Goal: Obtain resource: Download file/media

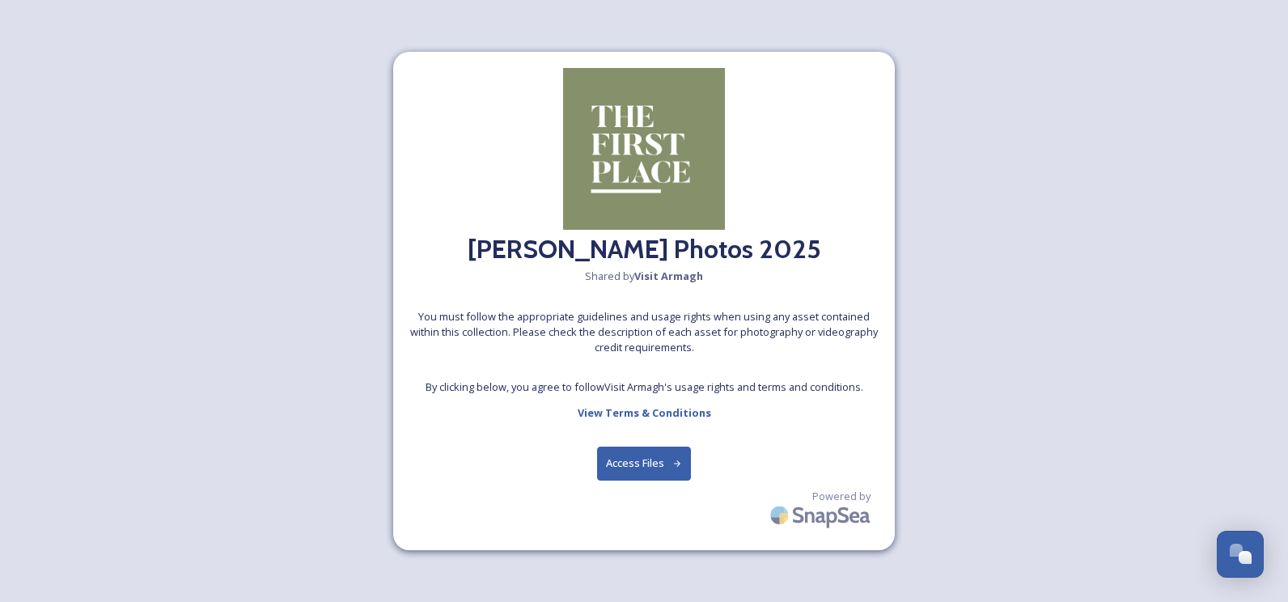
click at [630, 447] on button "Access Files" at bounding box center [644, 463] width 95 height 33
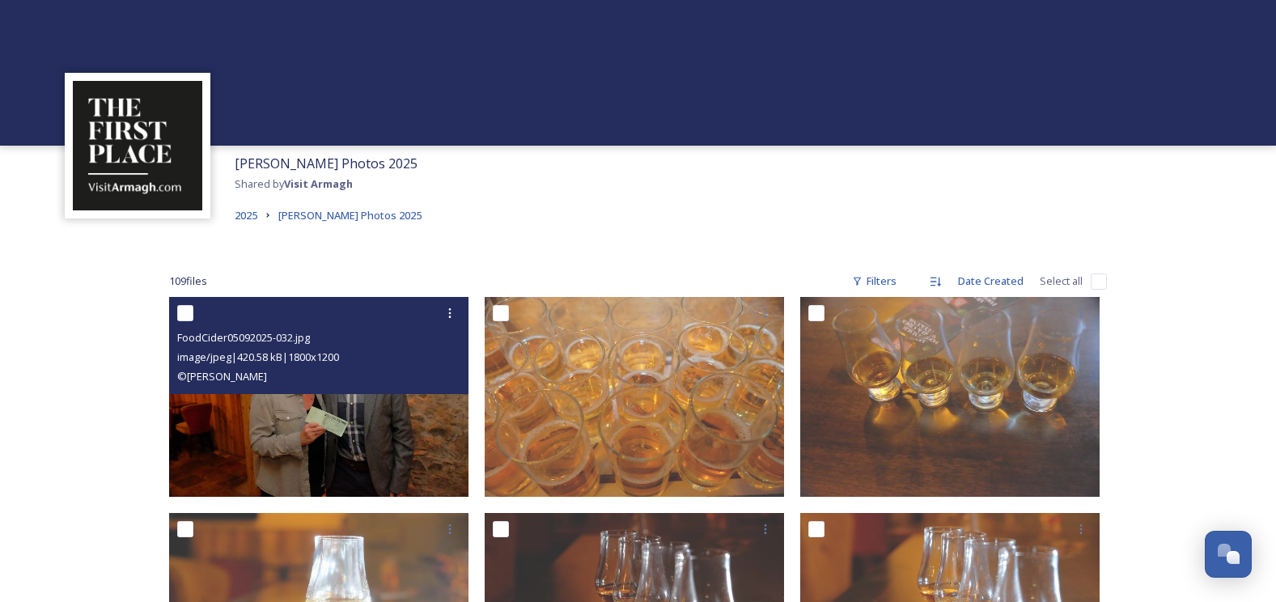
click at [370, 439] on img at bounding box center [318, 397] width 299 height 200
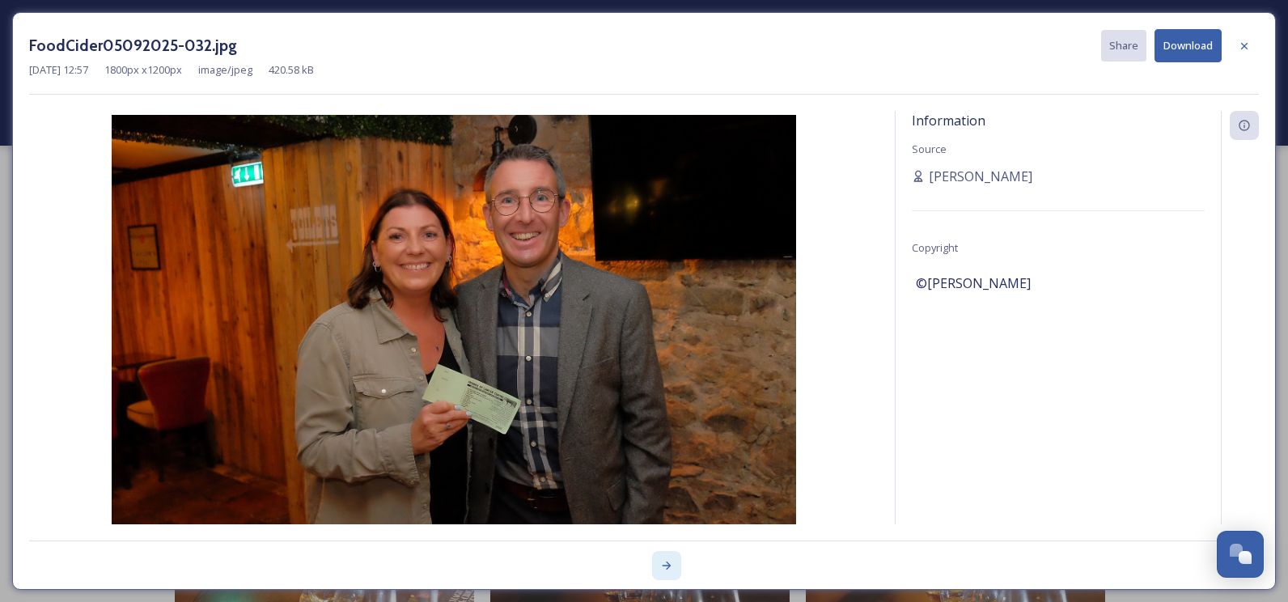
click at [661, 561] on icon at bounding box center [666, 565] width 13 height 13
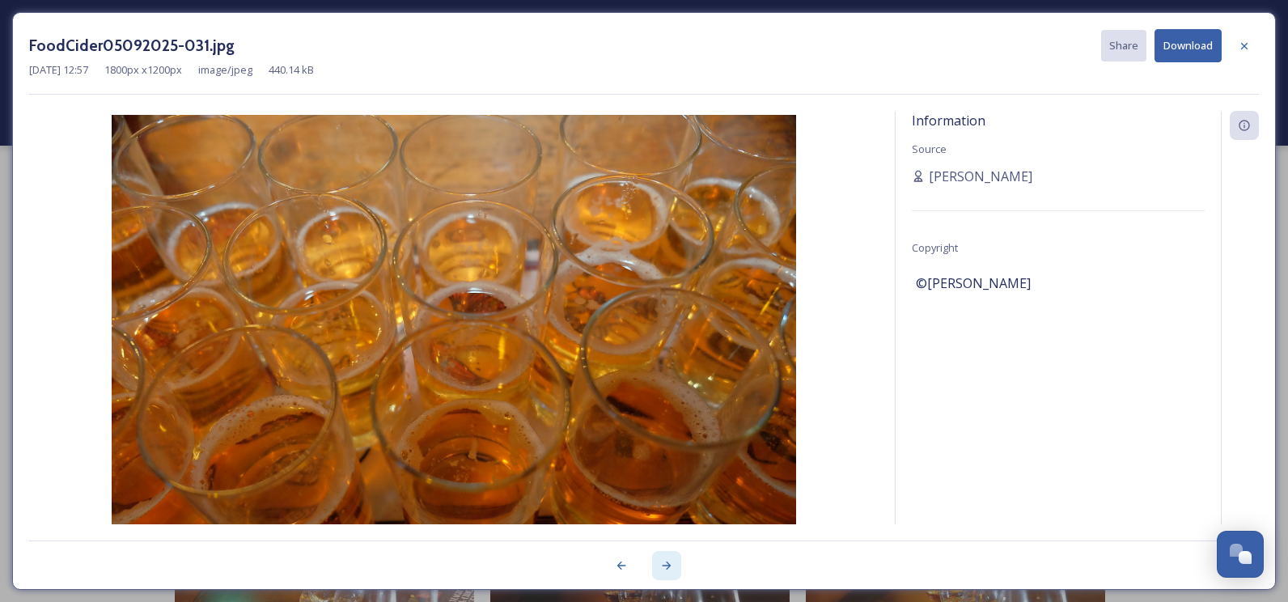
click at [661, 561] on icon at bounding box center [666, 565] width 13 height 13
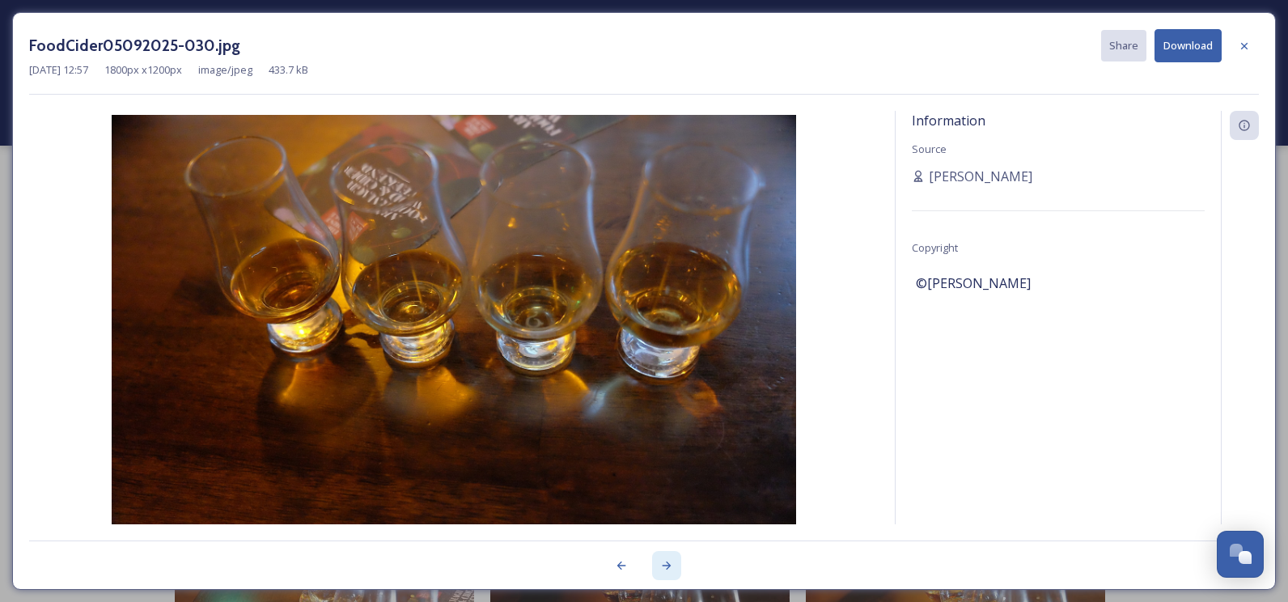
click at [661, 561] on icon at bounding box center [666, 565] width 13 height 13
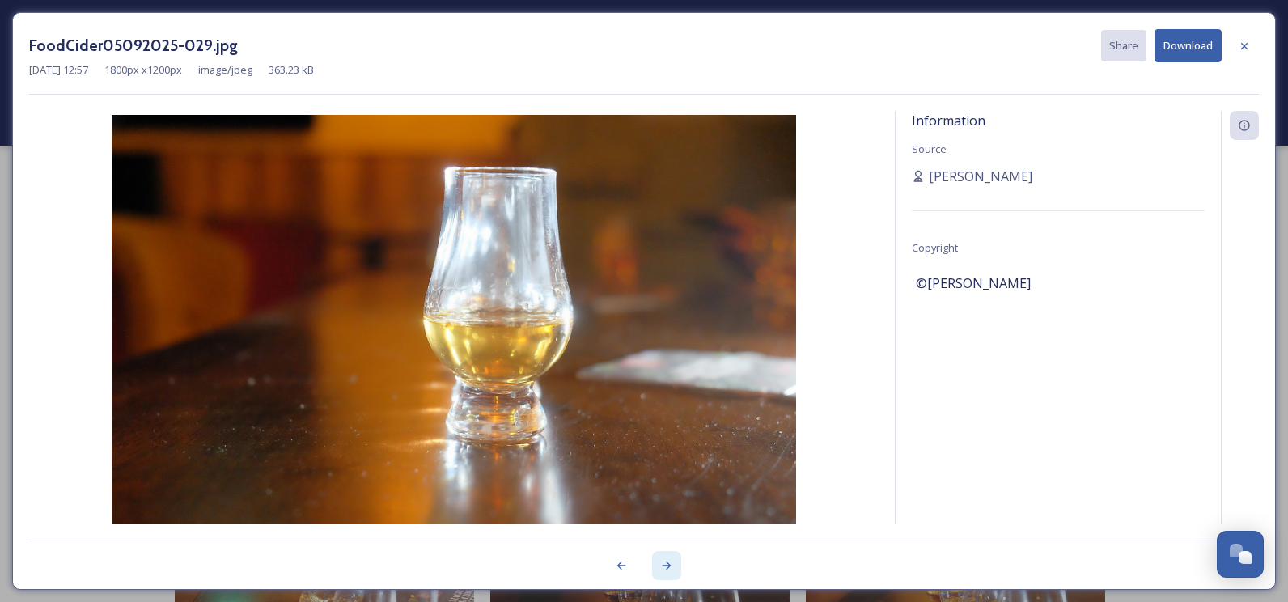
click at [661, 561] on icon at bounding box center [666, 565] width 13 height 13
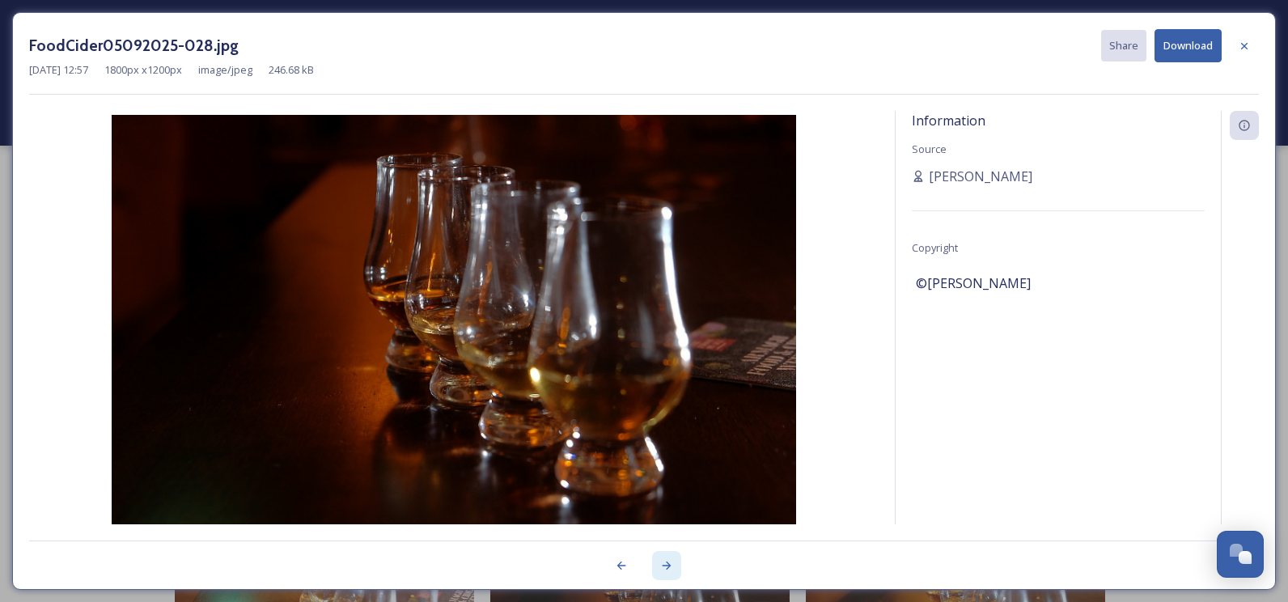
click at [661, 561] on icon at bounding box center [666, 565] width 13 height 13
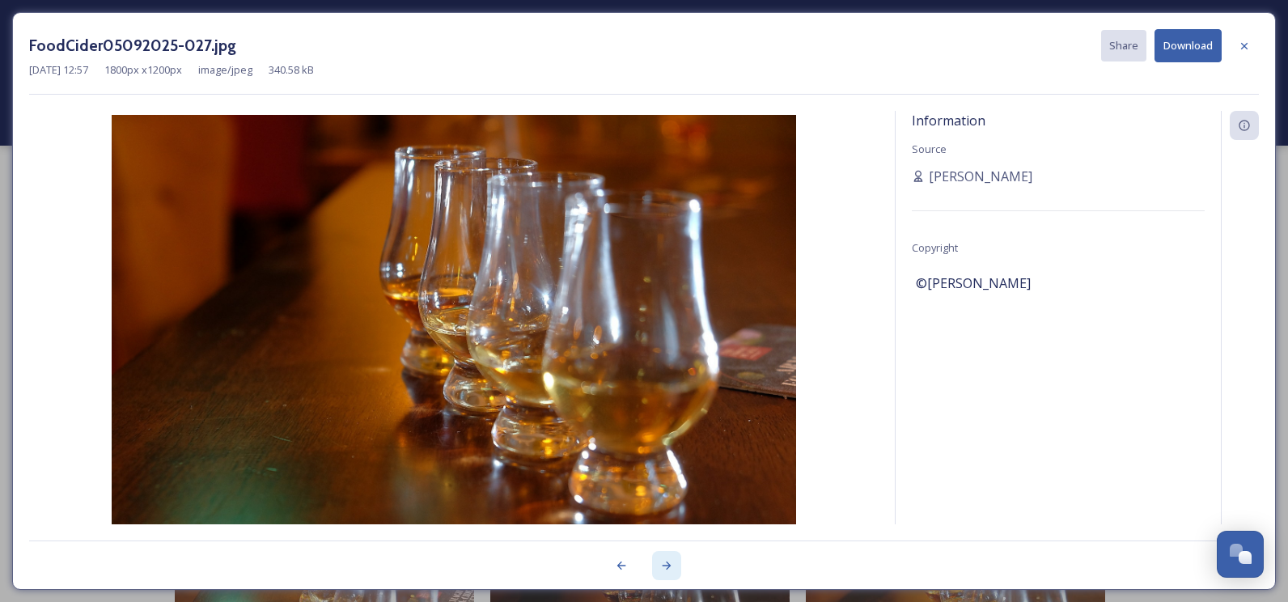
click at [661, 561] on icon at bounding box center [666, 565] width 13 height 13
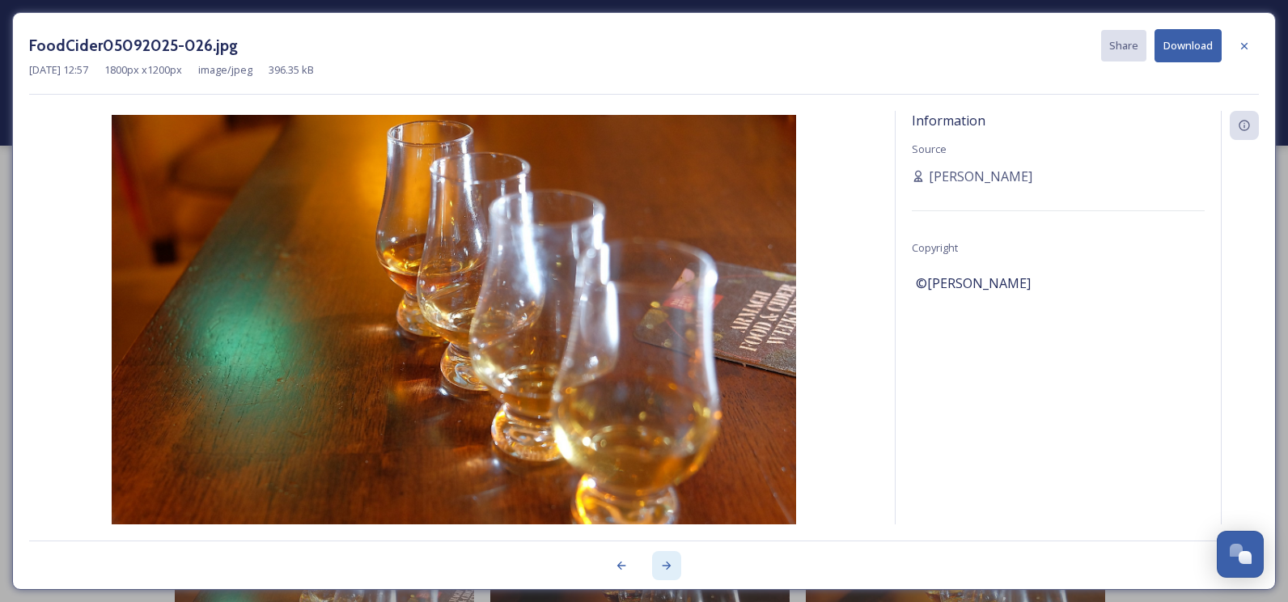
click at [661, 561] on icon at bounding box center [666, 565] width 13 height 13
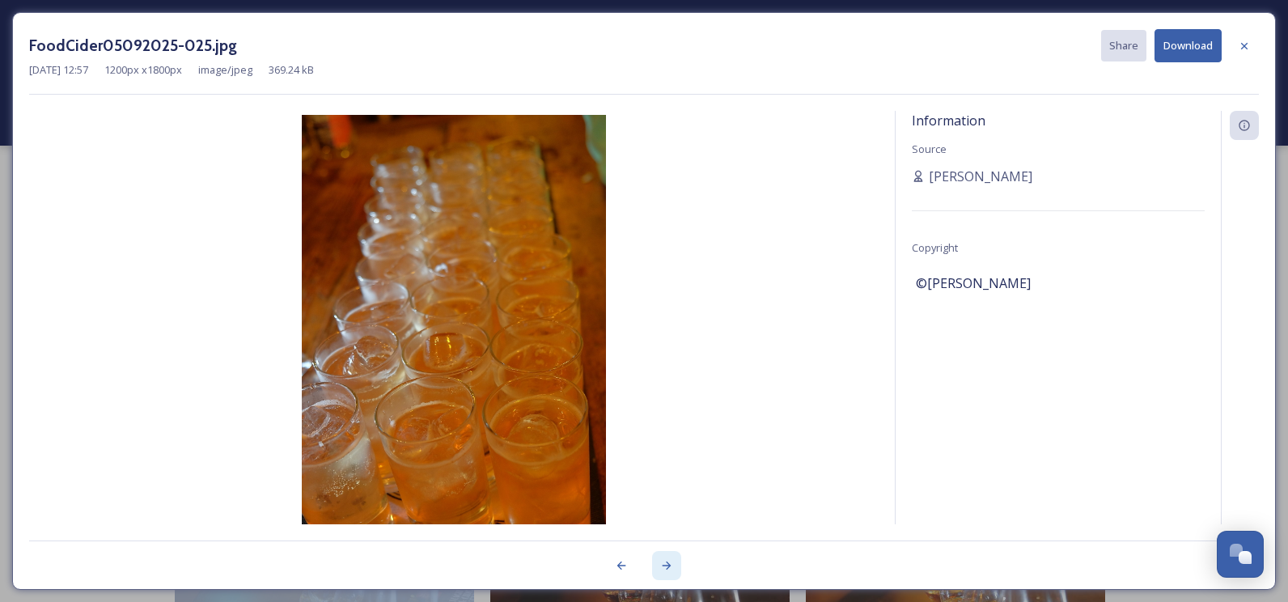
click at [661, 561] on icon at bounding box center [666, 565] width 13 height 13
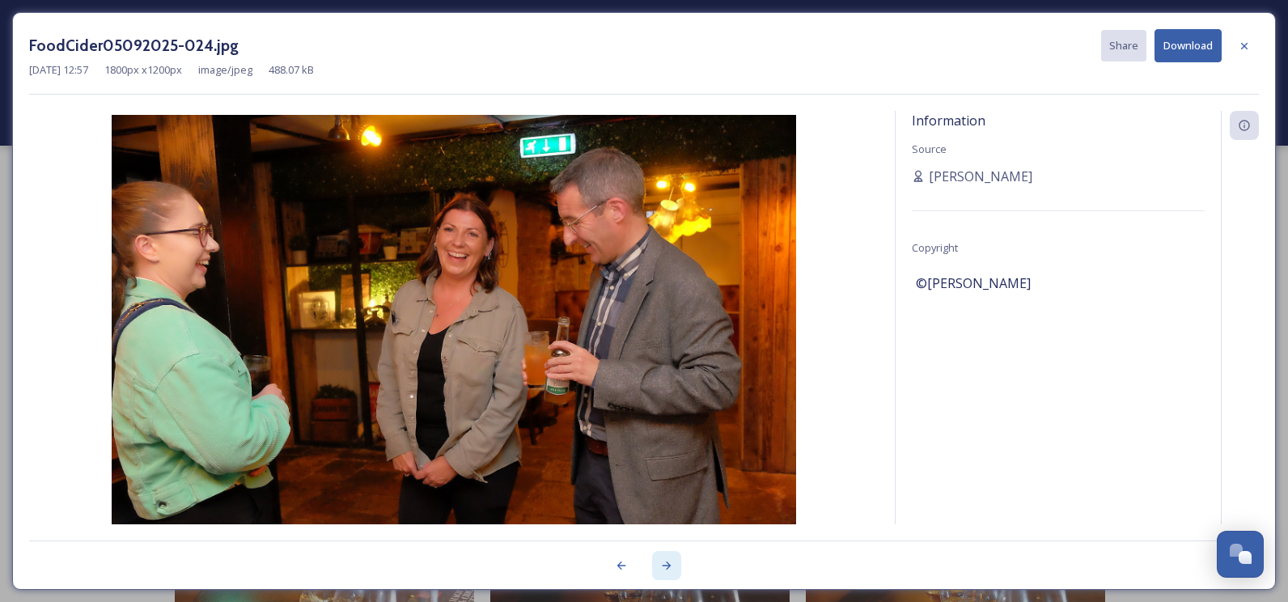
click at [661, 561] on icon at bounding box center [666, 565] width 13 height 13
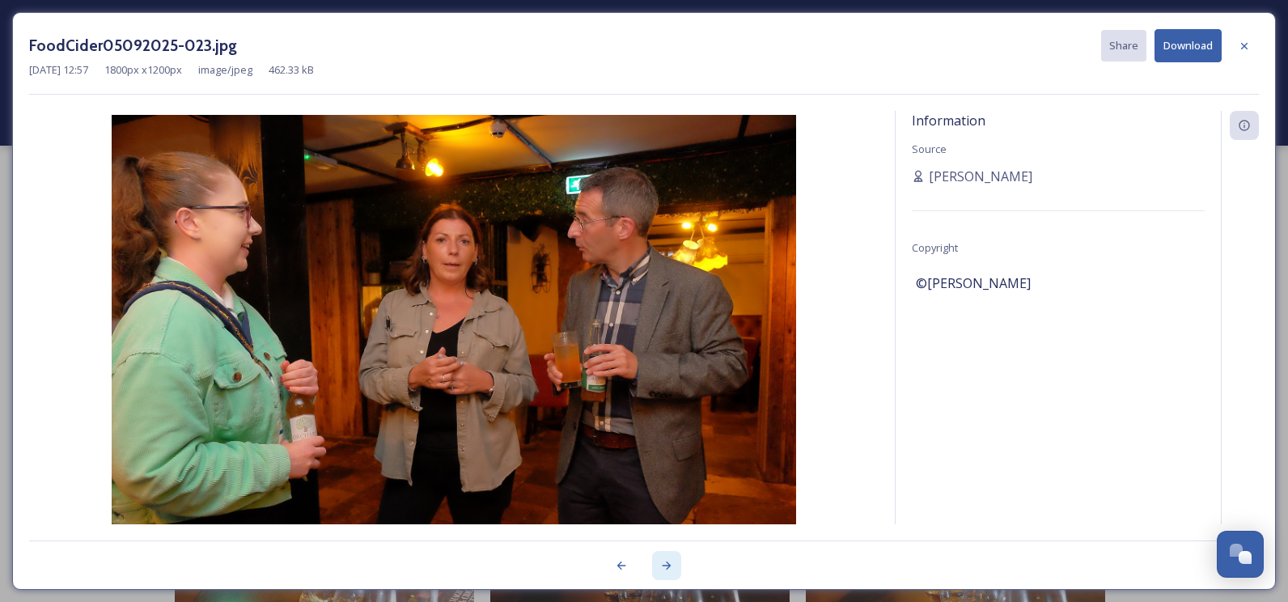
click at [661, 561] on icon at bounding box center [666, 565] width 13 height 13
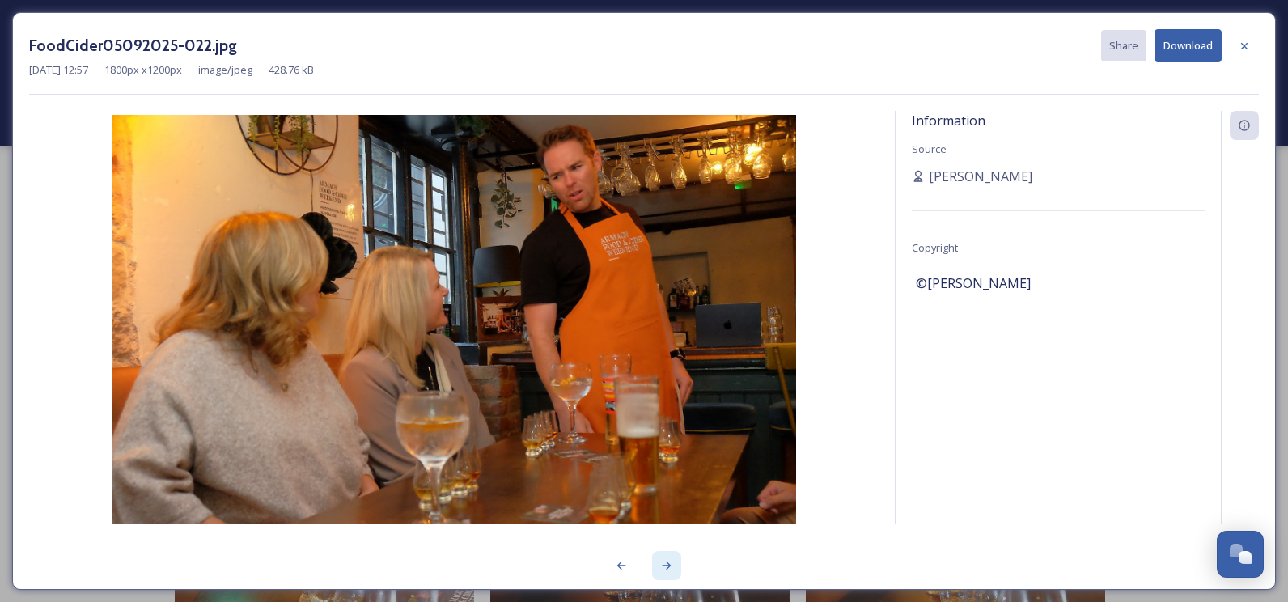
click at [661, 561] on icon at bounding box center [666, 565] width 13 height 13
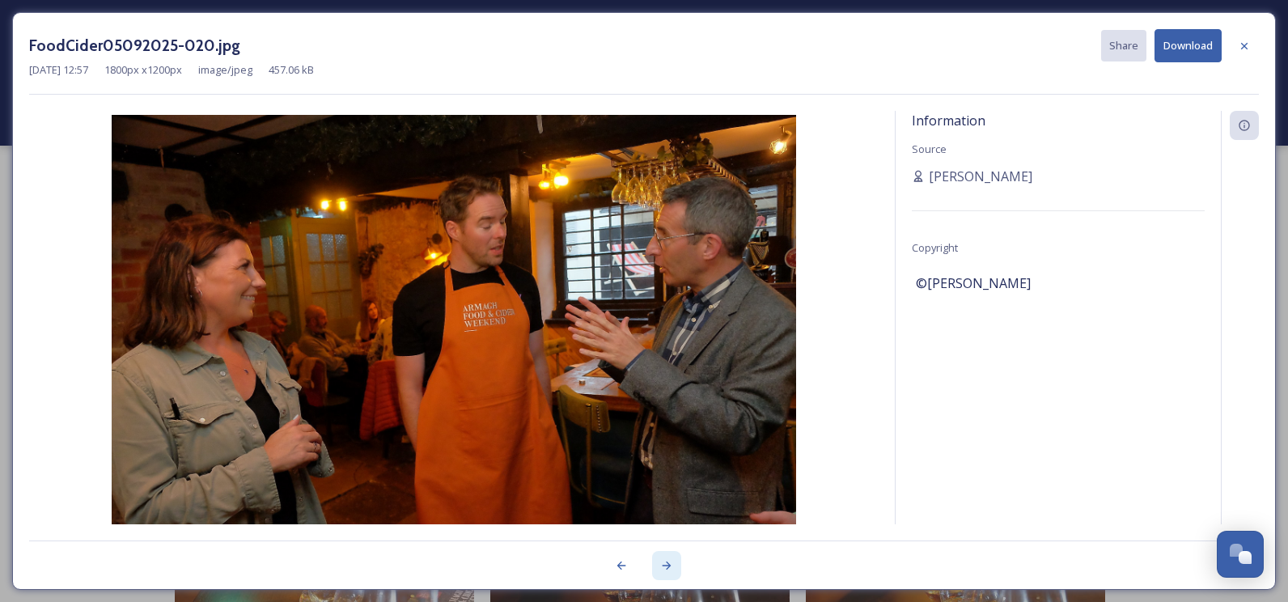
click at [661, 561] on icon at bounding box center [666, 565] width 13 height 13
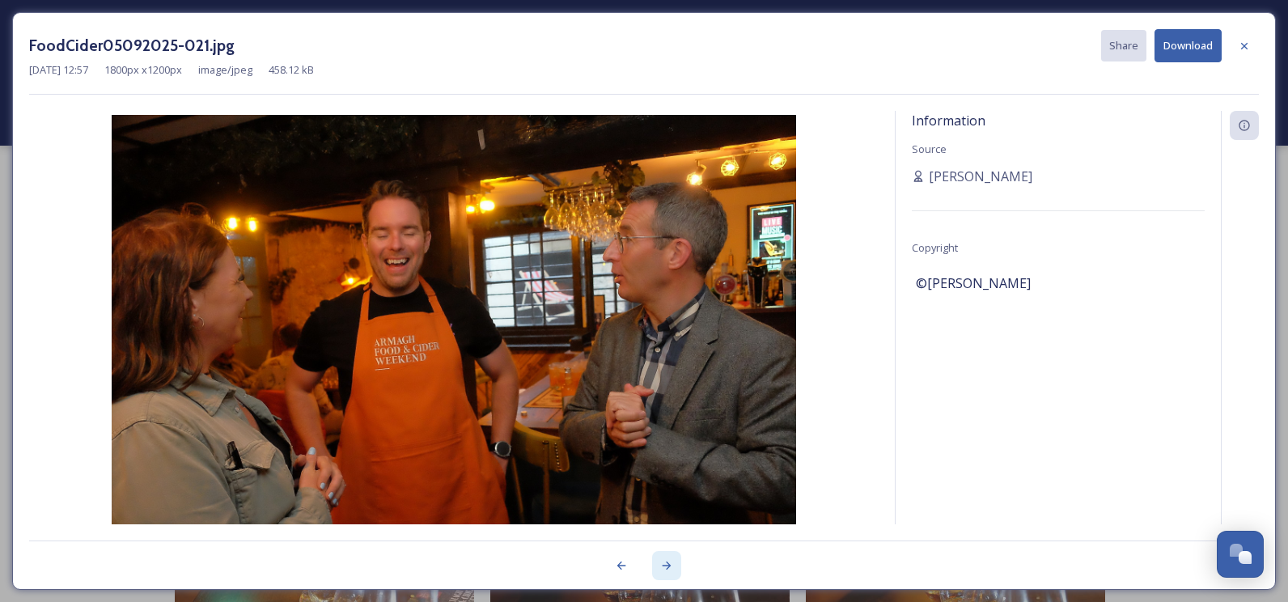
click at [661, 561] on icon at bounding box center [666, 565] width 13 height 13
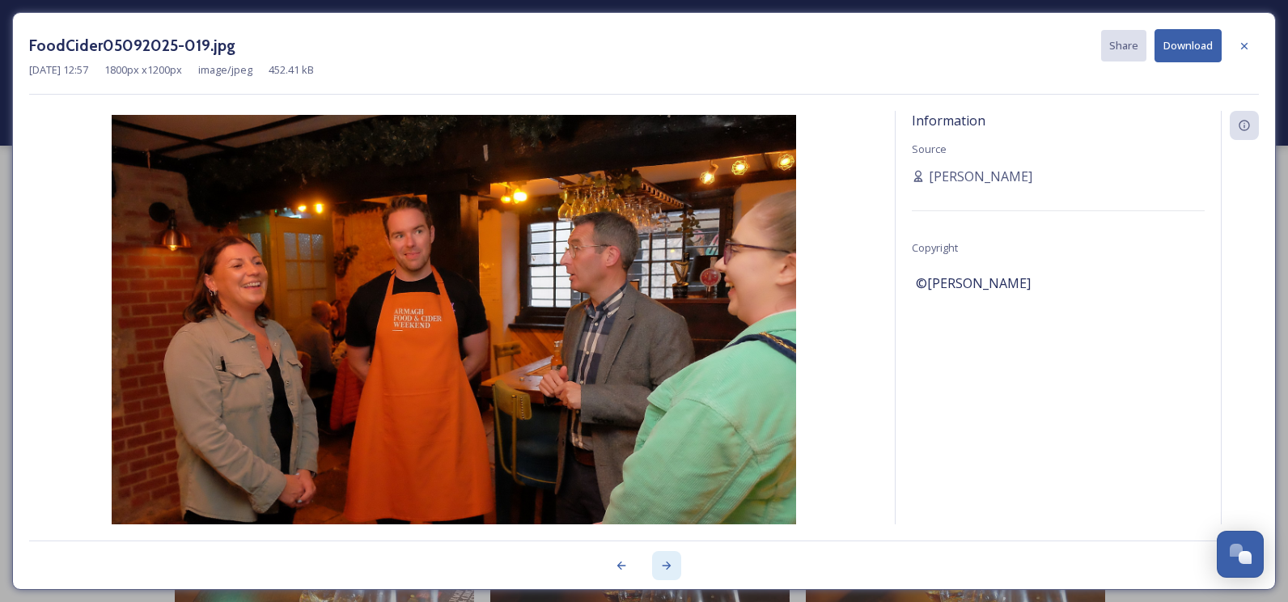
click at [661, 561] on icon at bounding box center [666, 565] width 13 height 13
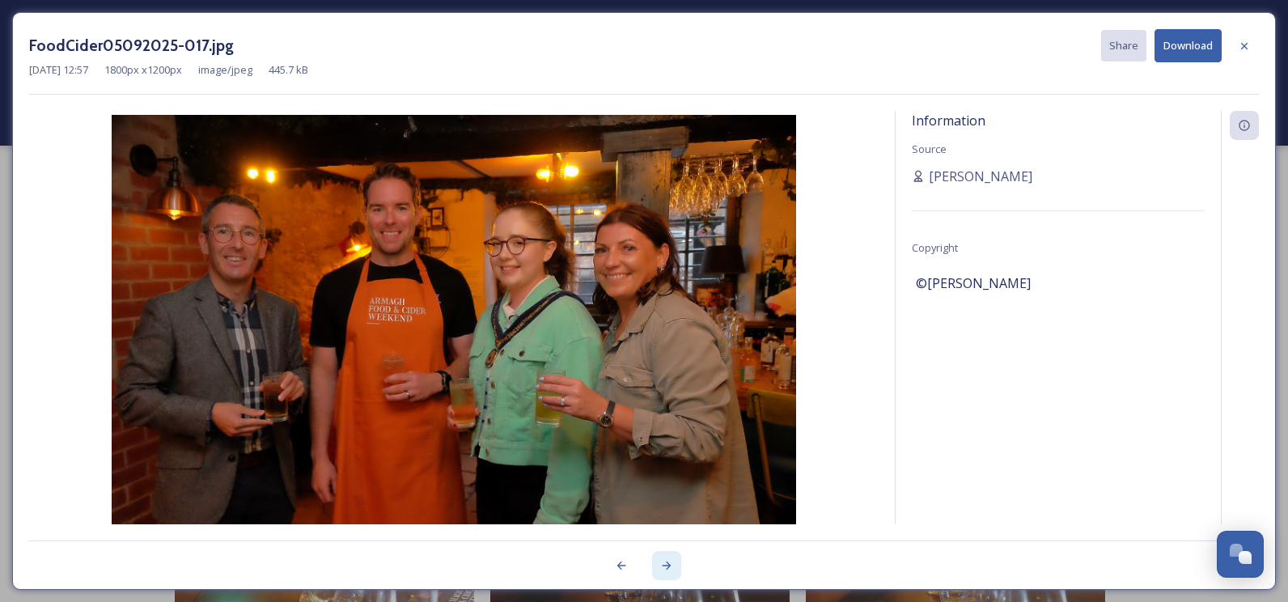
click at [661, 561] on icon at bounding box center [666, 565] width 13 height 13
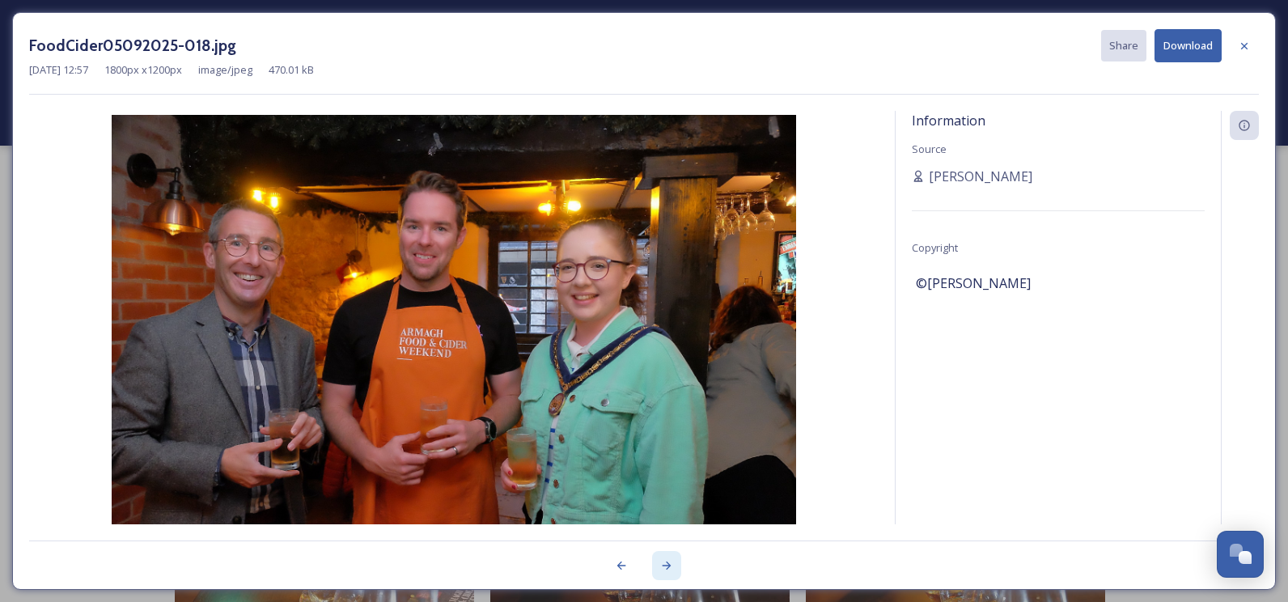
click at [661, 561] on icon at bounding box center [666, 565] width 13 height 13
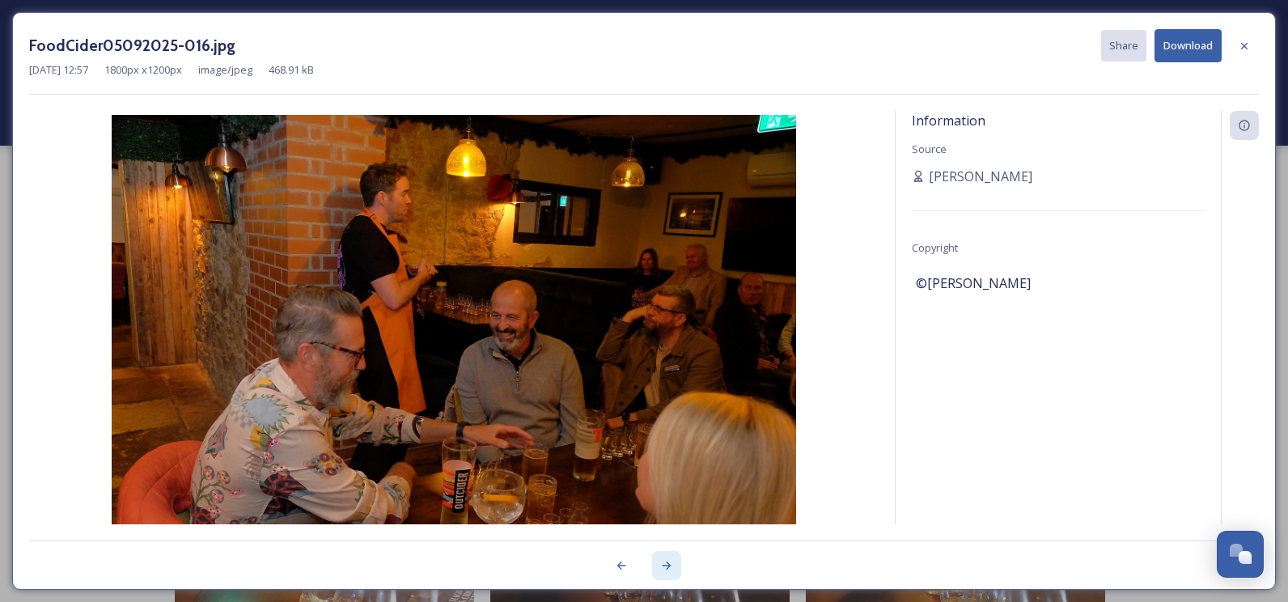
click at [661, 561] on icon at bounding box center [666, 565] width 13 height 13
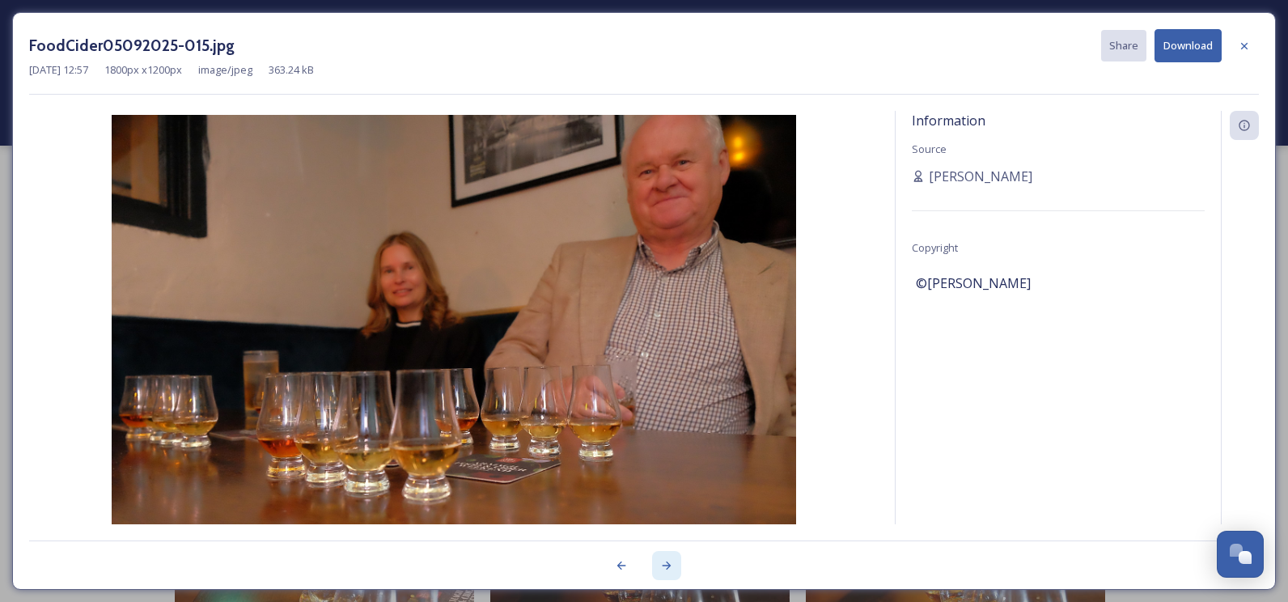
click at [661, 561] on icon at bounding box center [666, 565] width 13 height 13
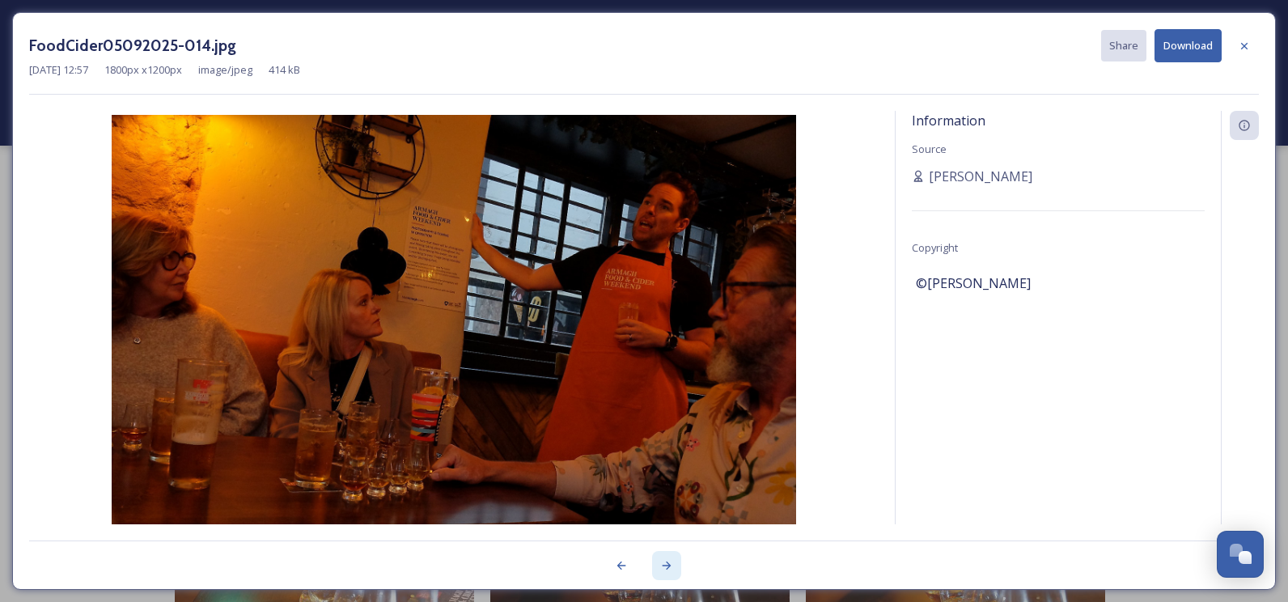
click at [661, 561] on icon at bounding box center [666, 565] width 13 height 13
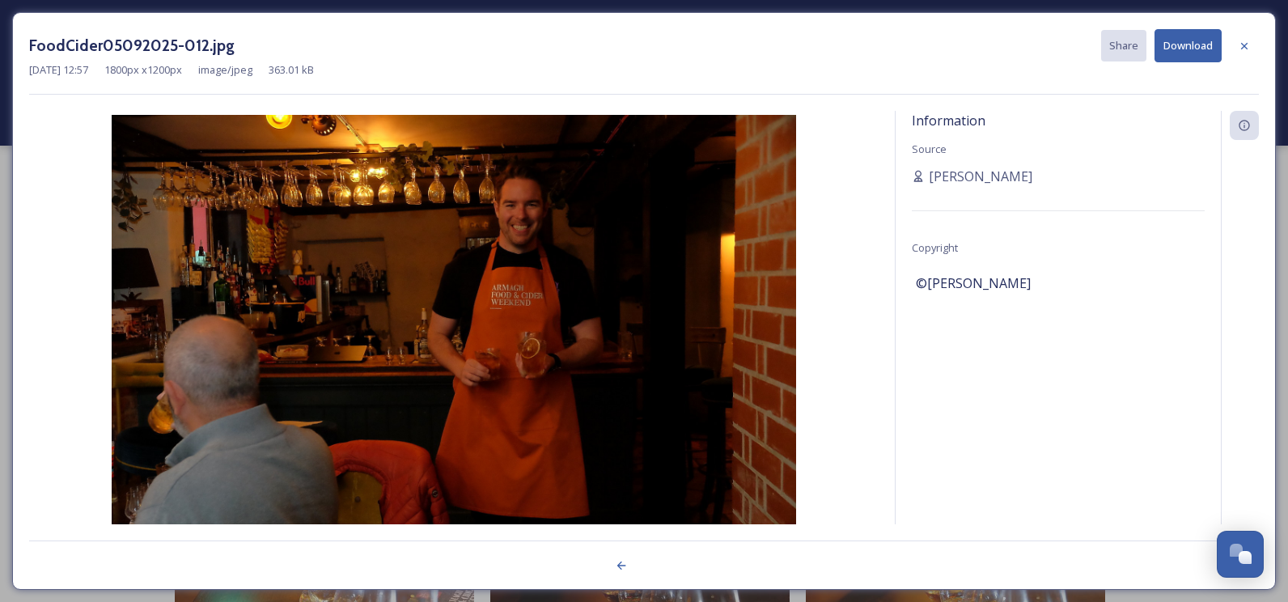
click at [661, 561] on div at bounding box center [643, 556] width 1229 height 32
click at [1242, 48] on icon at bounding box center [1244, 45] width 6 height 6
